Goal: Task Accomplishment & Management: Manage account settings

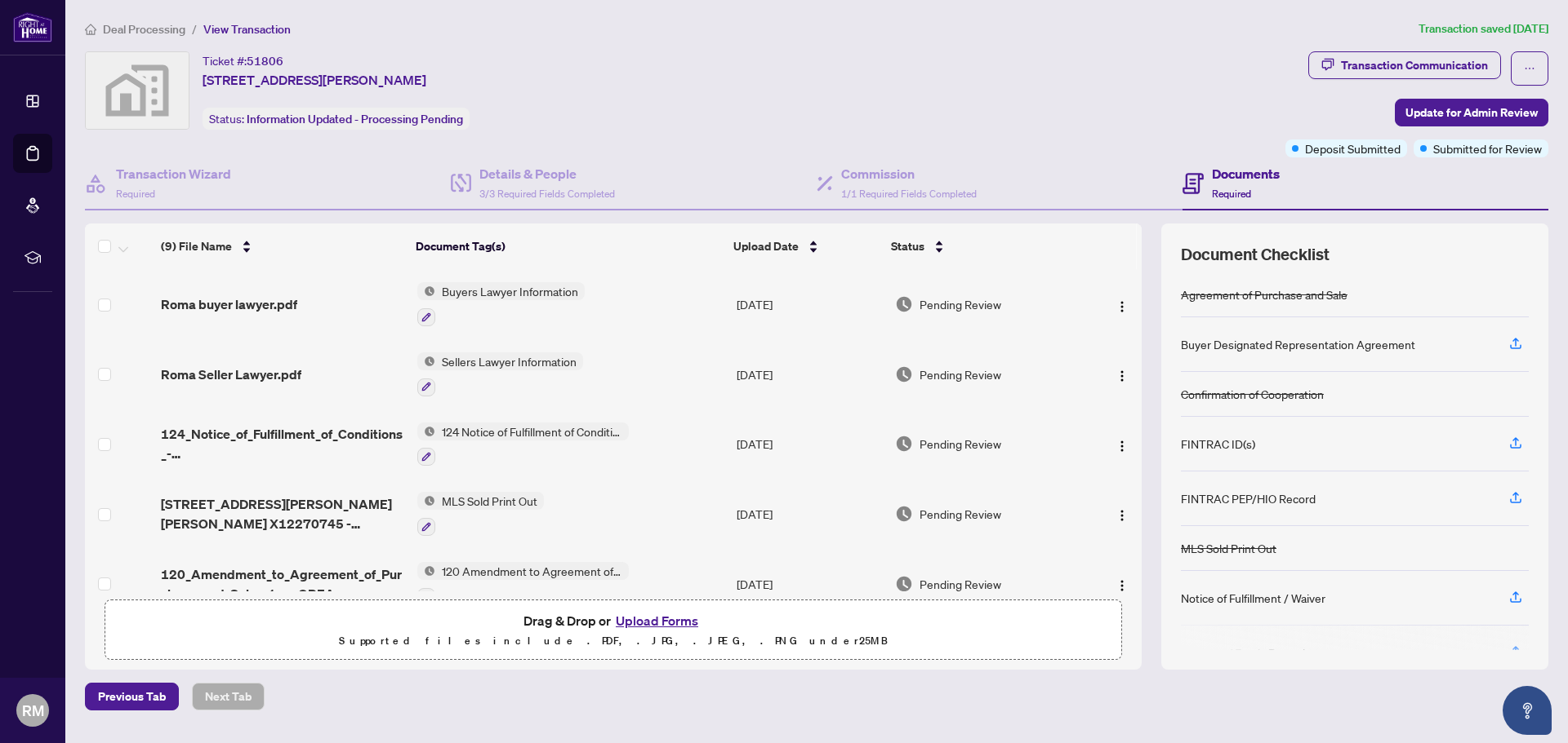
click at [138, 32] on span "Deal Processing" at bounding box center [144, 29] width 83 height 14
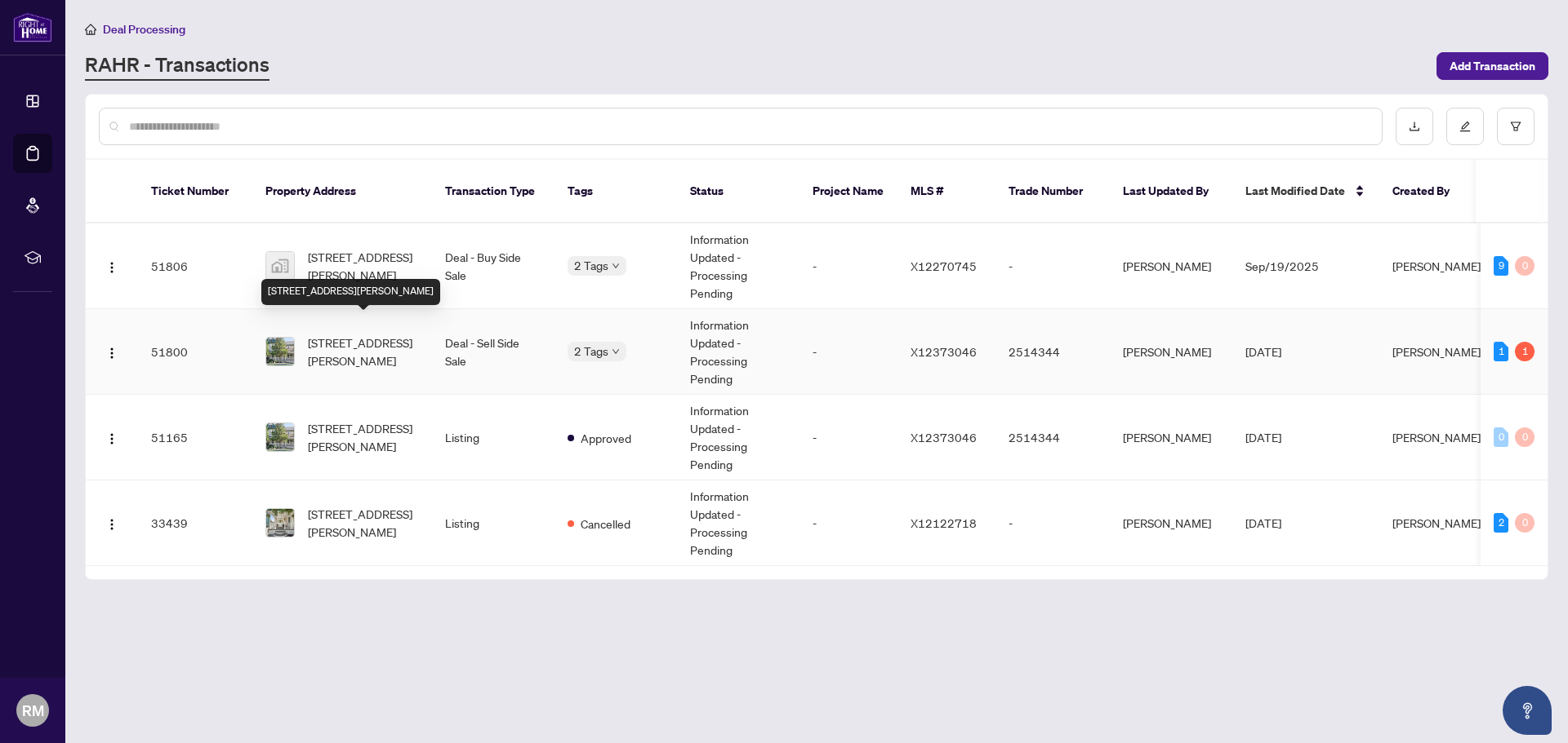
click at [346, 334] on span "[STREET_ADDRESS][PERSON_NAME]" at bounding box center [364, 352] width 111 height 36
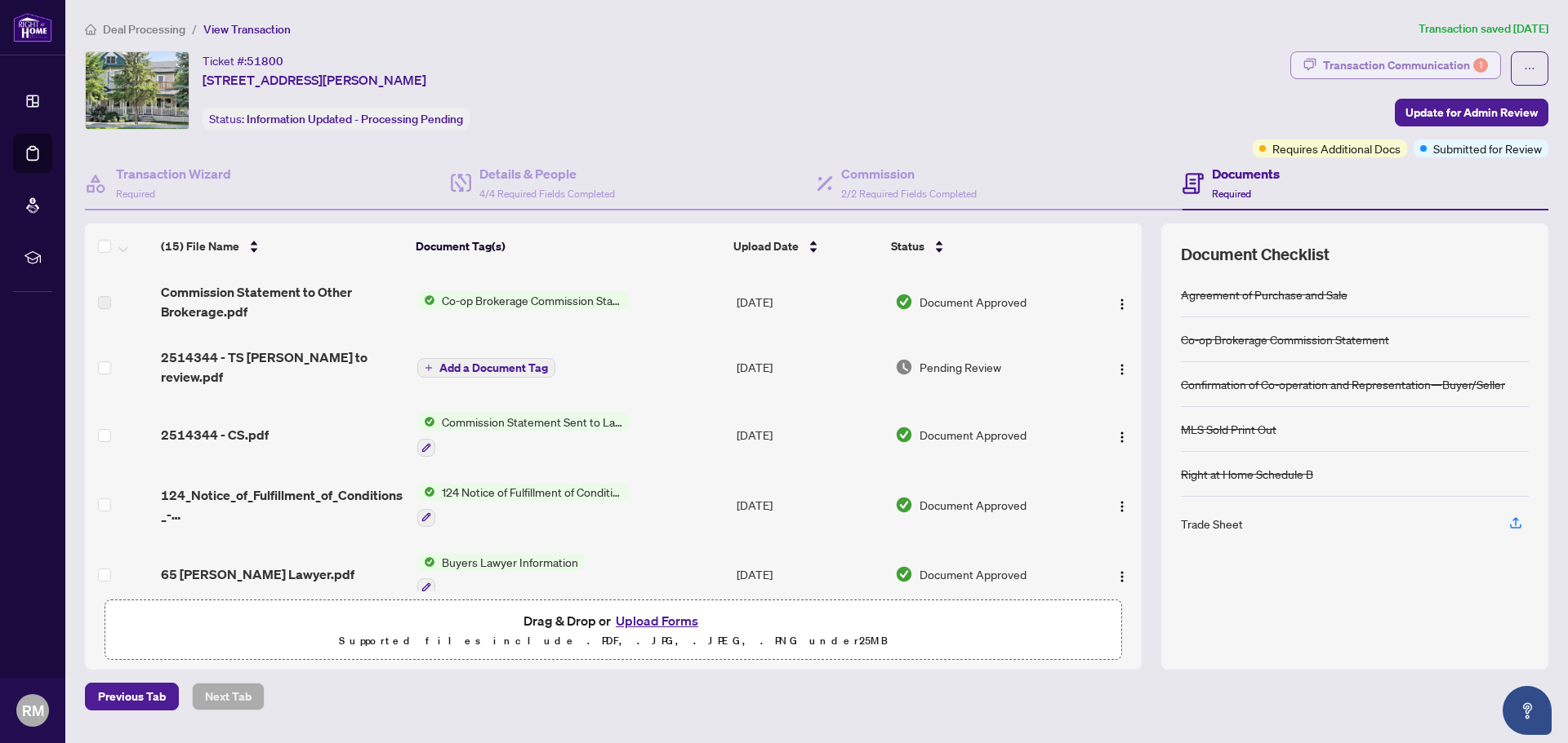
click at [1342, 66] on div "Transaction Communication 1" at bounding box center [1404, 65] width 165 height 26
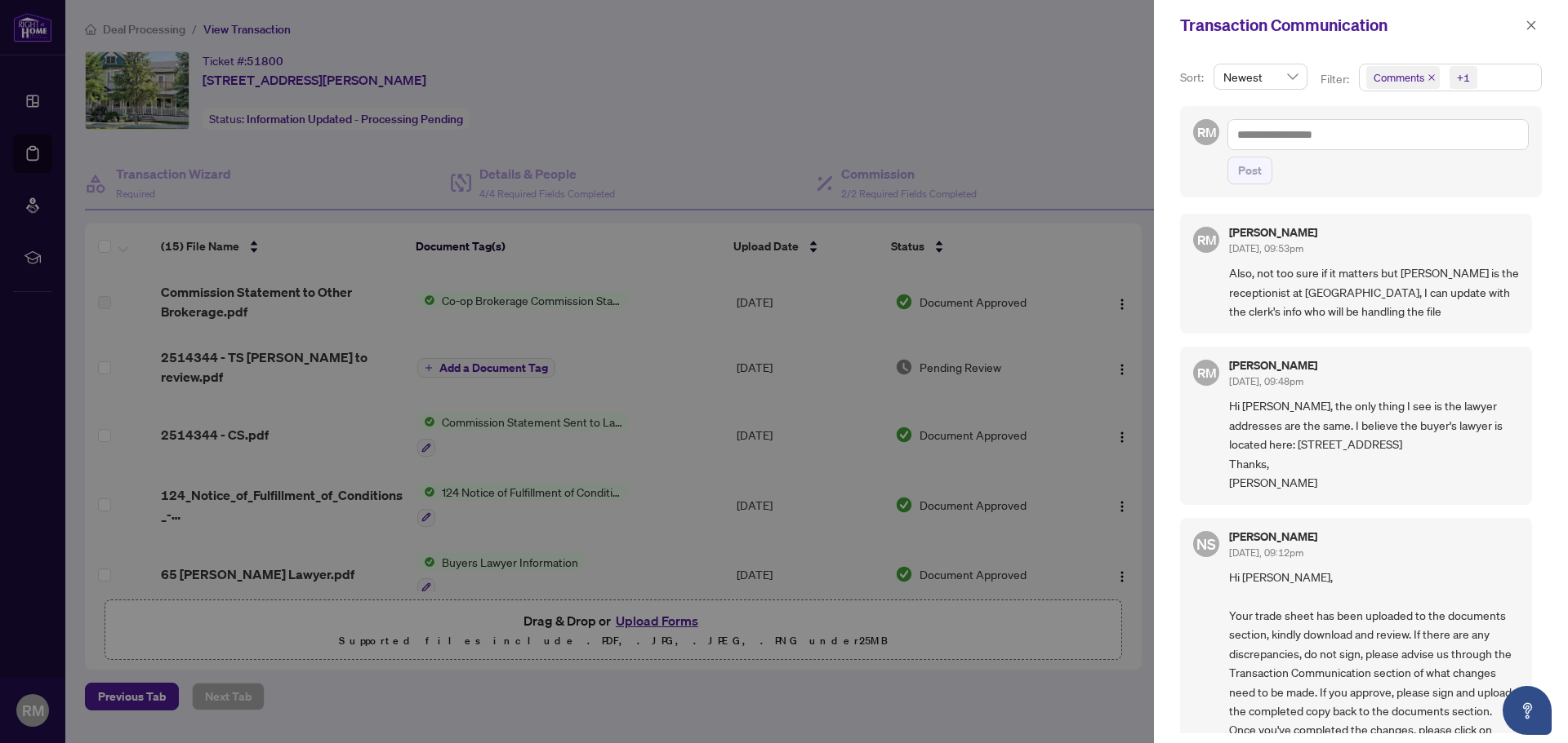
scroll to position [164, 0]
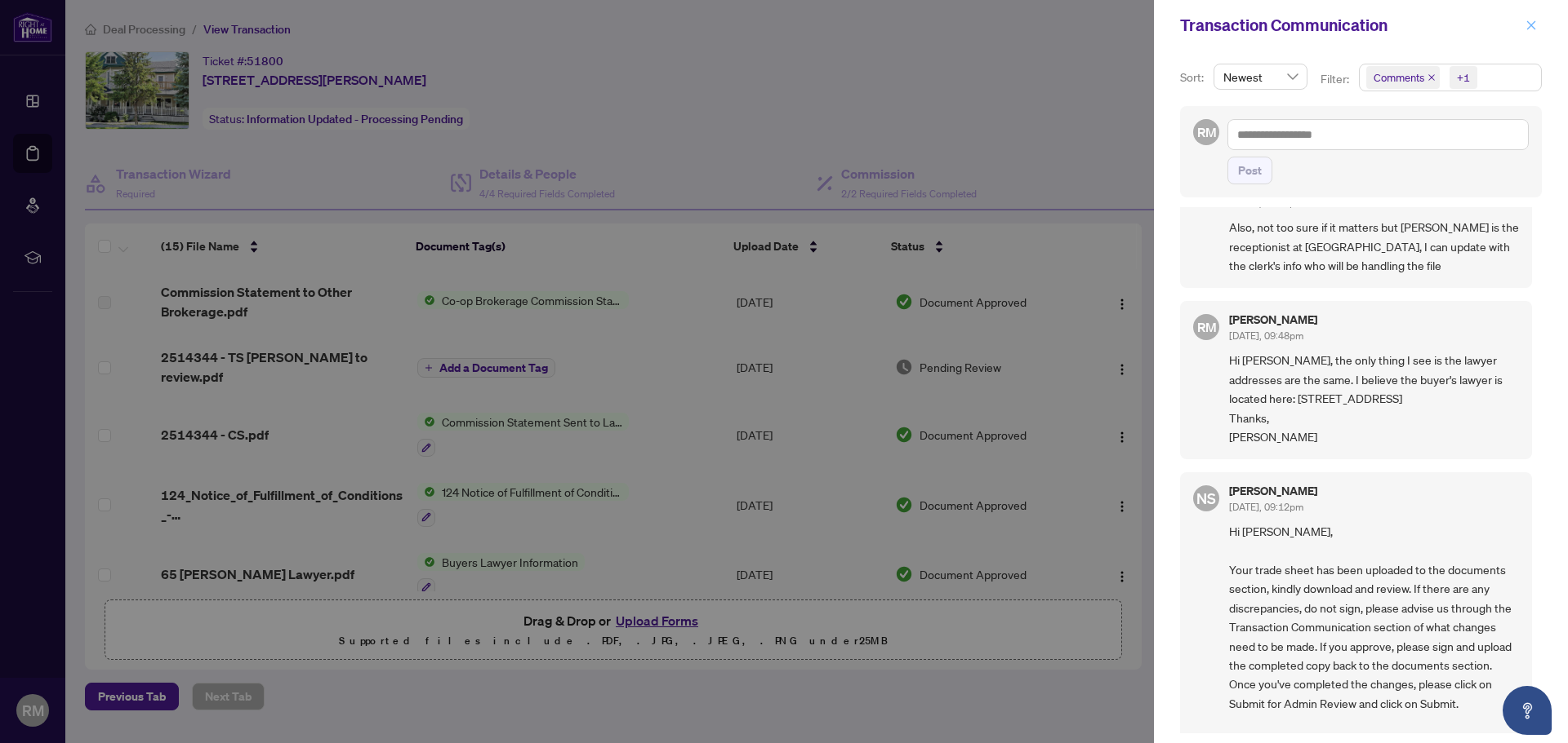
click at [1527, 23] on icon "close" at bounding box center [1531, 25] width 12 height 12
